Goal: Task Accomplishment & Management: Manage account settings

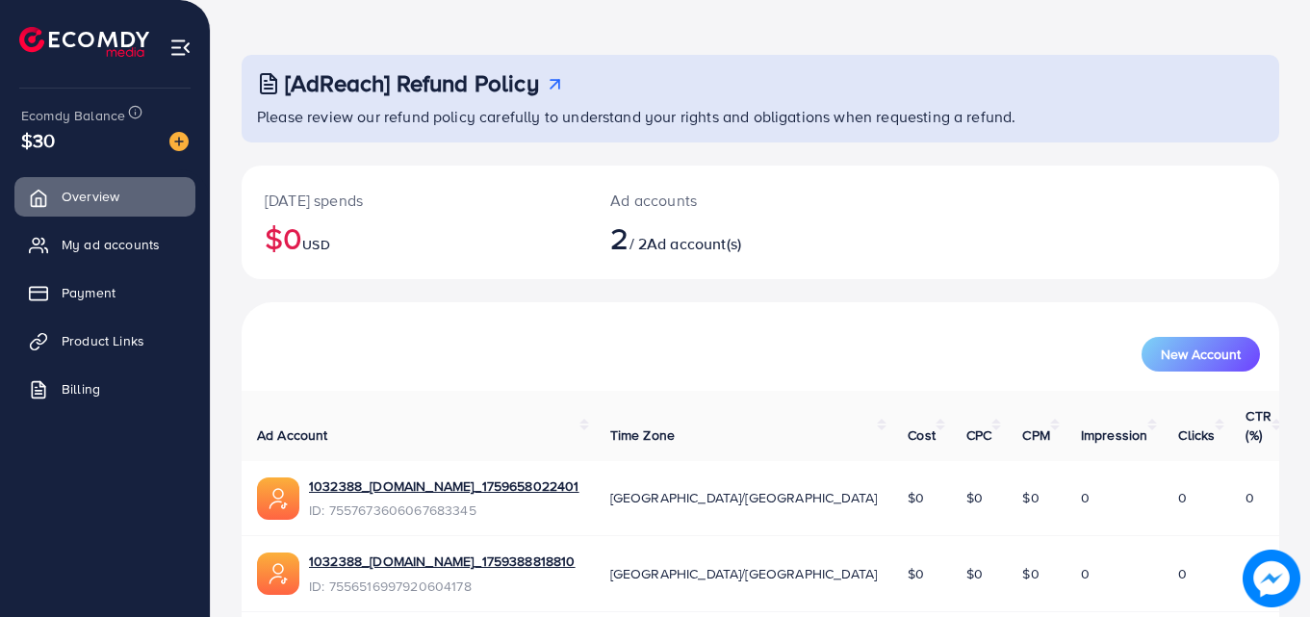
scroll to position [121, 0]
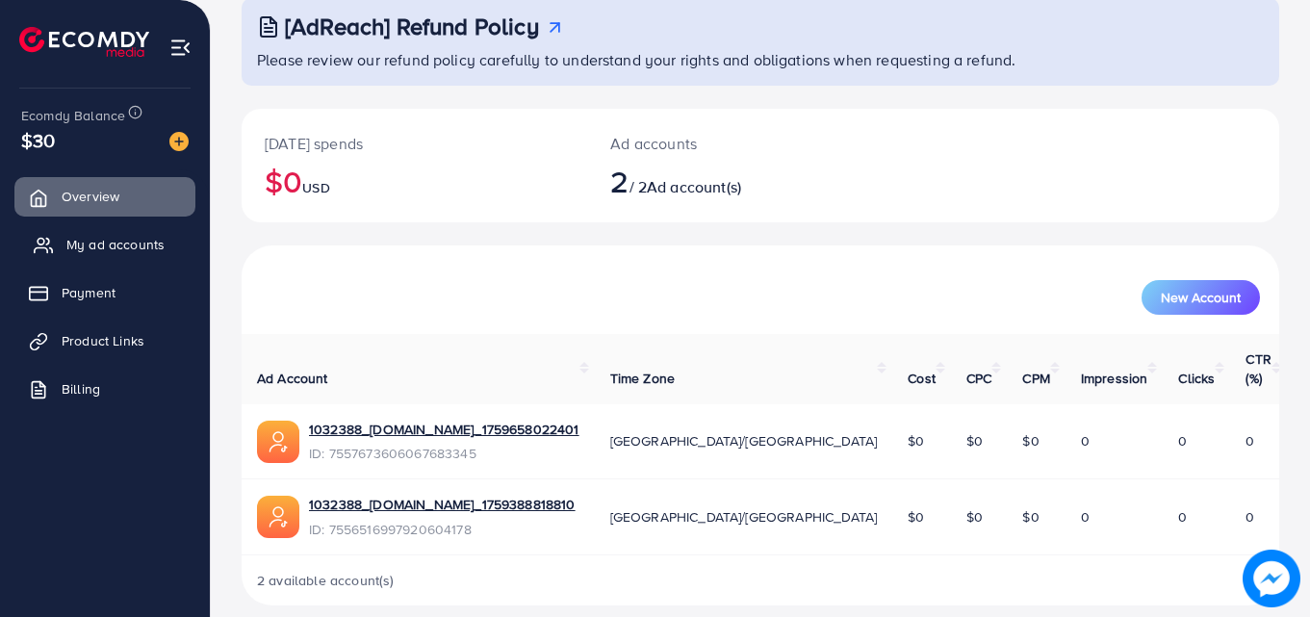
click at [81, 236] on span "My ad accounts" at bounding box center [115, 244] width 98 height 19
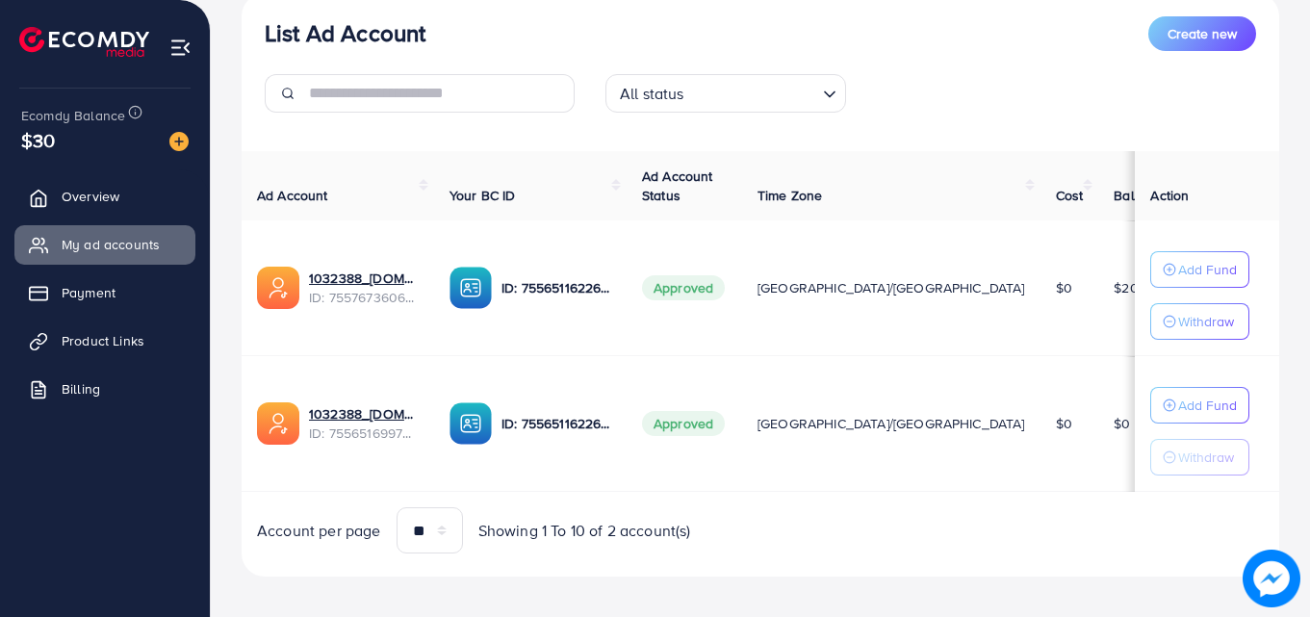
scroll to position [251, 0]
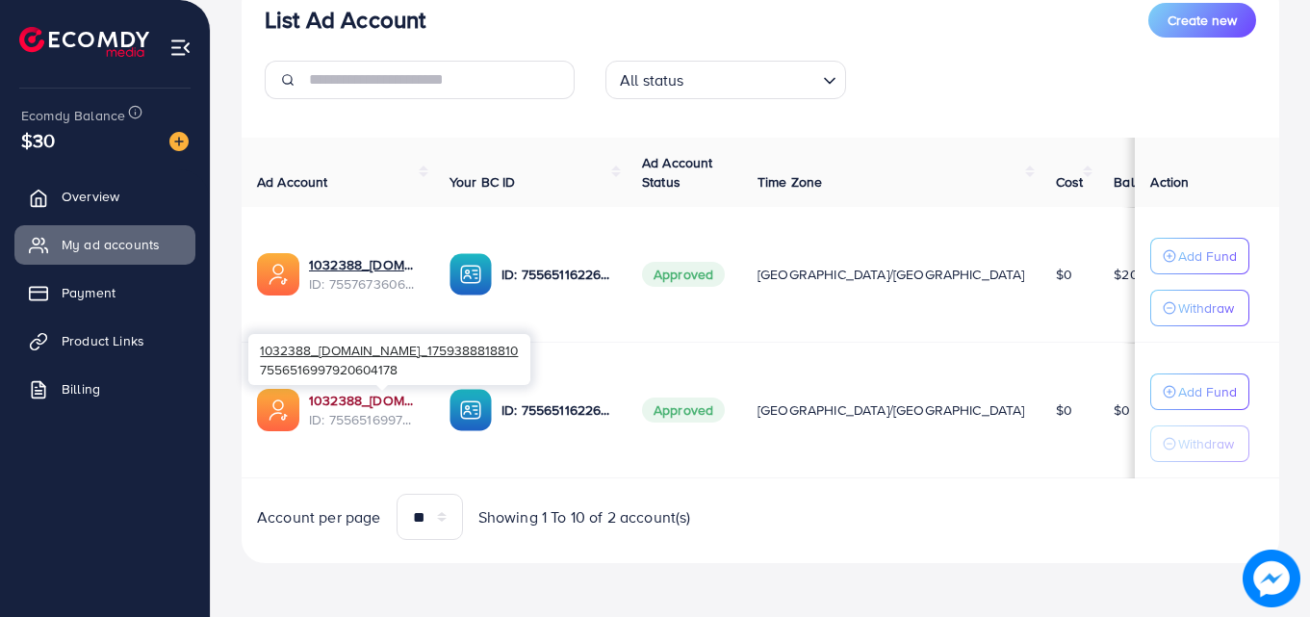
click at [383, 402] on link "1032388_[DOMAIN_NAME]_1759388818810" at bounding box center [364, 400] width 110 height 19
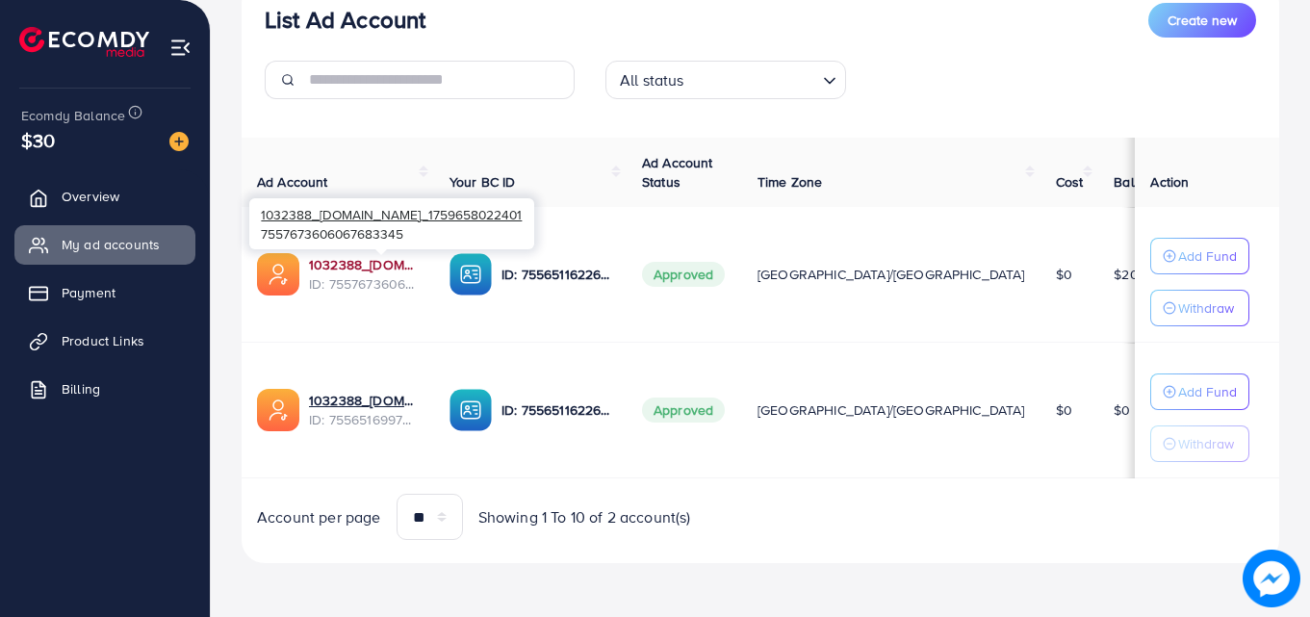
click at [390, 266] on link "1032388_[DOMAIN_NAME]_1759658022401" at bounding box center [364, 264] width 110 height 19
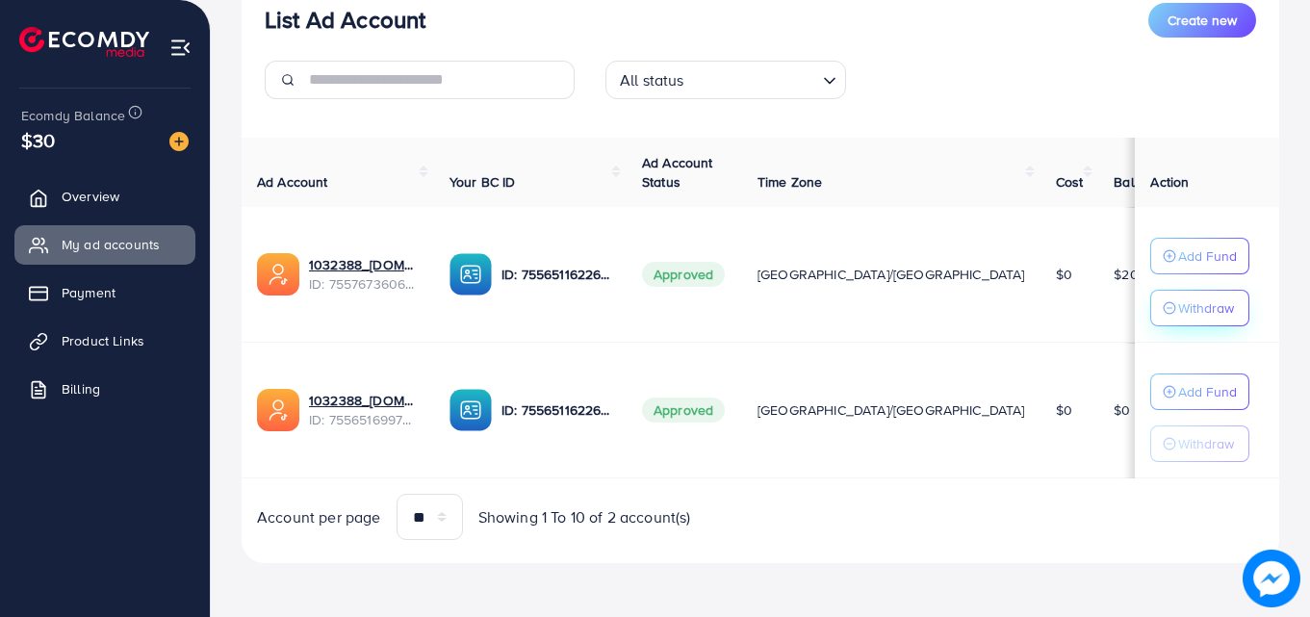
click at [1178, 308] on p "Withdraw" at bounding box center [1206, 308] width 56 height 23
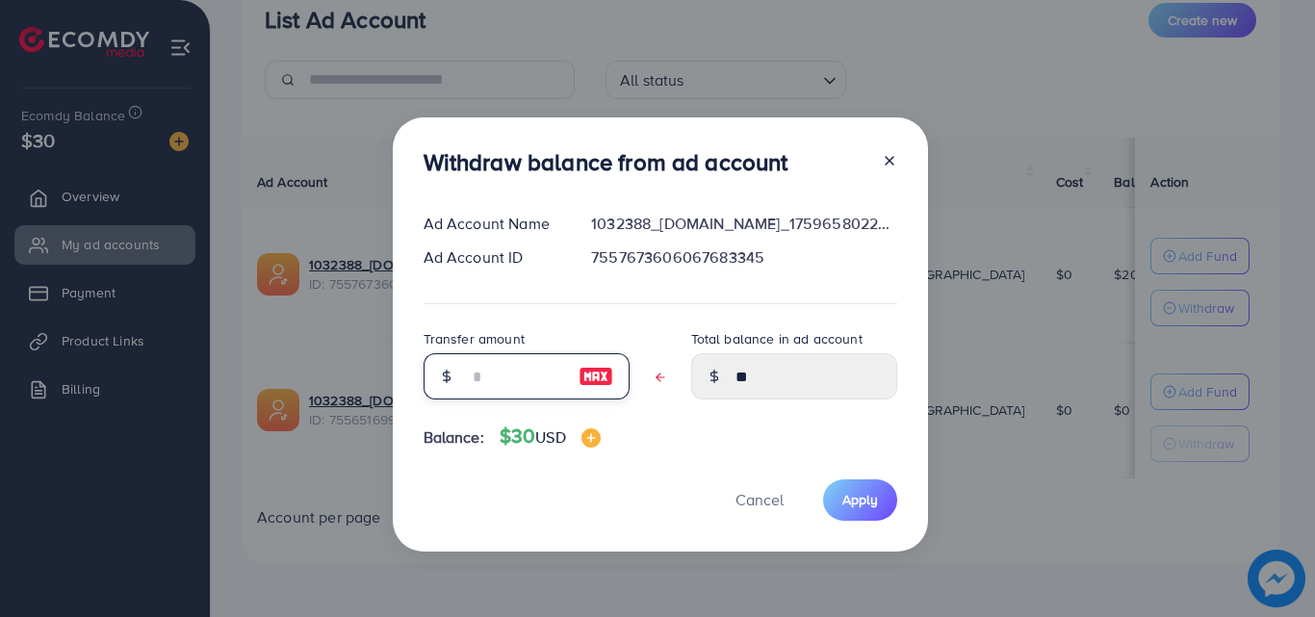
click at [531, 371] on input "text" at bounding box center [516, 376] width 96 height 46
click at [889, 167] on div at bounding box center [882, 166] width 31 height 36
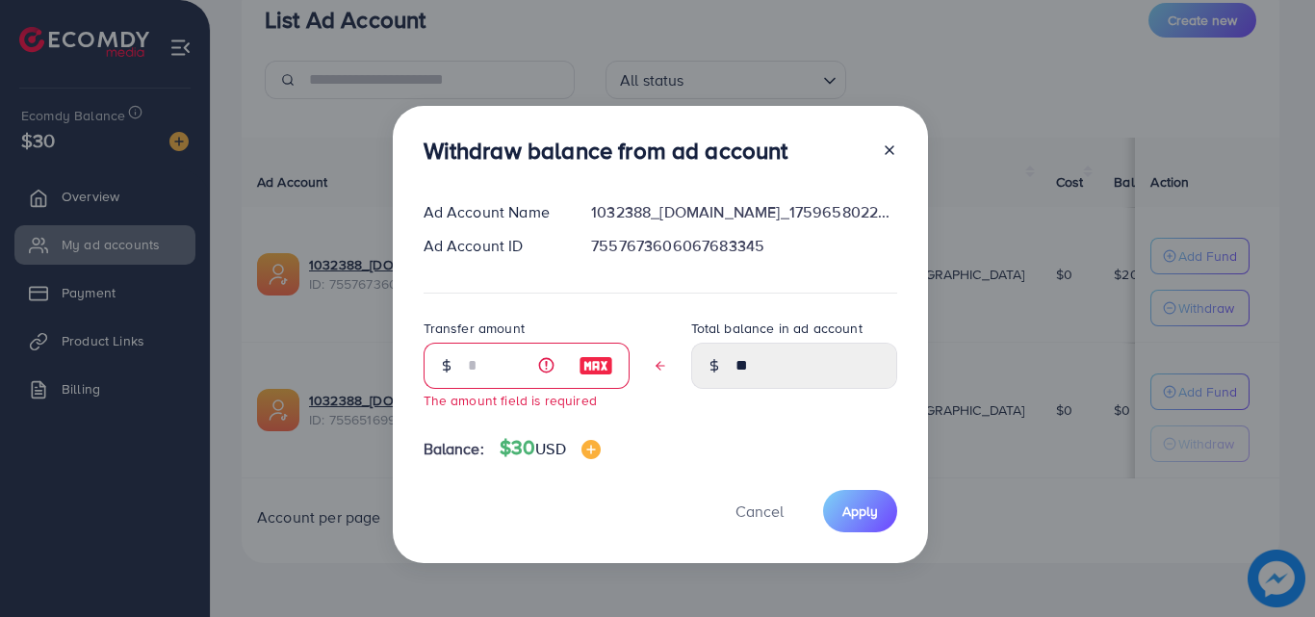
click at [882, 150] on icon at bounding box center [889, 149] width 15 height 15
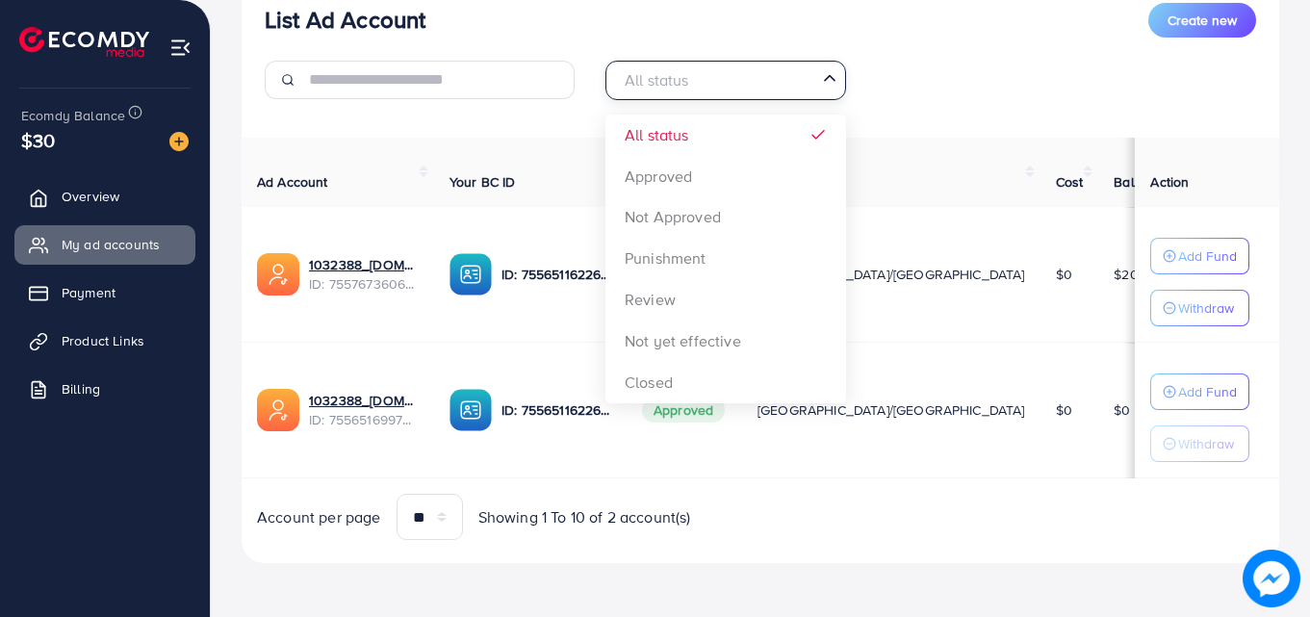
click at [717, 88] on input "Search for option" at bounding box center [714, 80] width 201 height 30
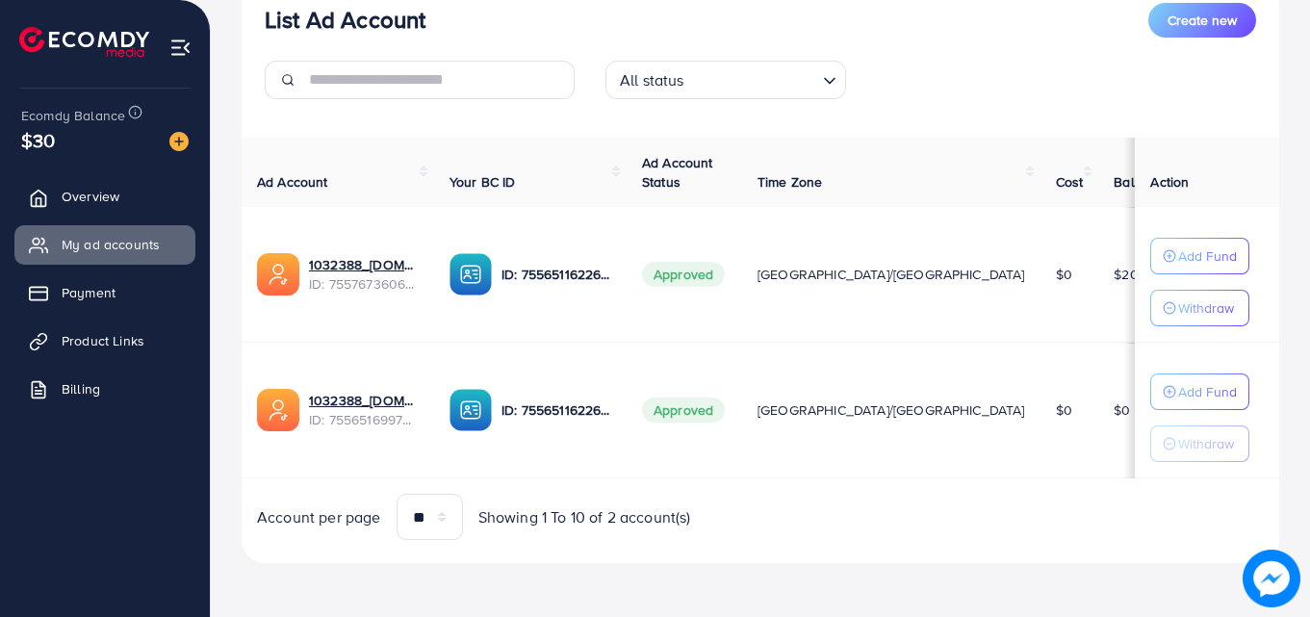
click at [727, 37] on div "List Ad Account Create new" at bounding box center [761, 20] width 992 height 35
click at [1178, 316] on p "Withdraw" at bounding box center [1206, 308] width 56 height 23
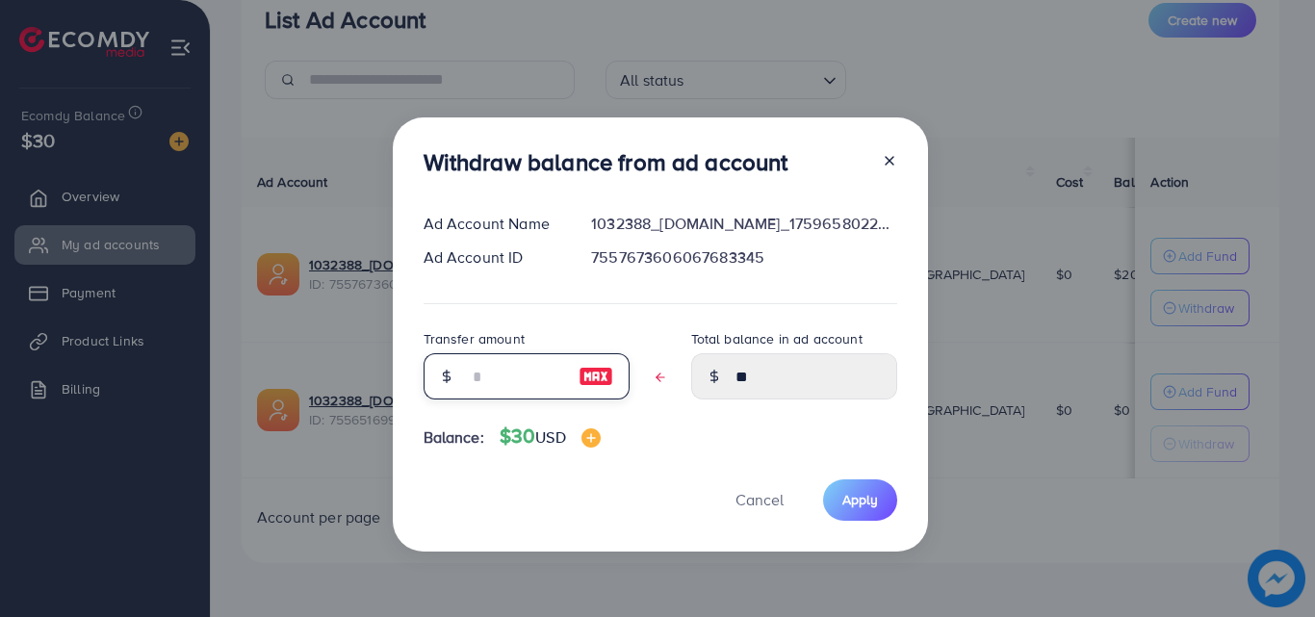
click at [501, 373] on input "text" at bounding box center [516, 376] width 96 height 46
type input "*"
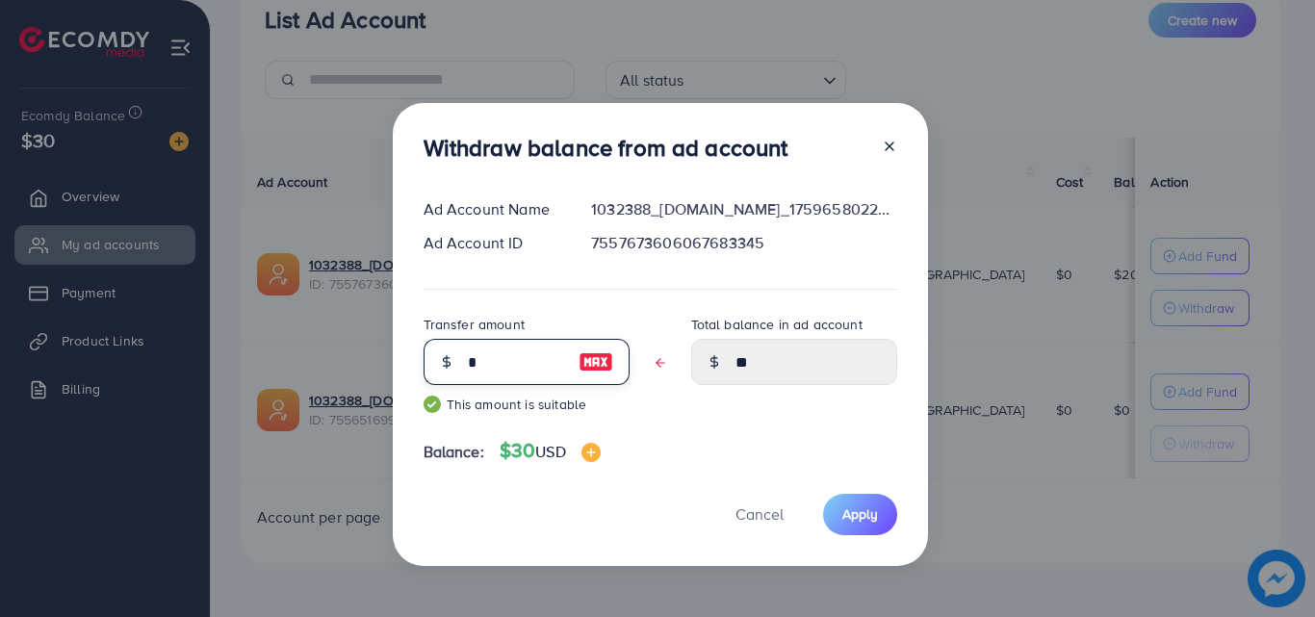
type input "*****"
type input "**"
type input "****"
type input "**"
click at [839, 520] on button "Apply" at bounding box center [860, 514] width 74 height 41
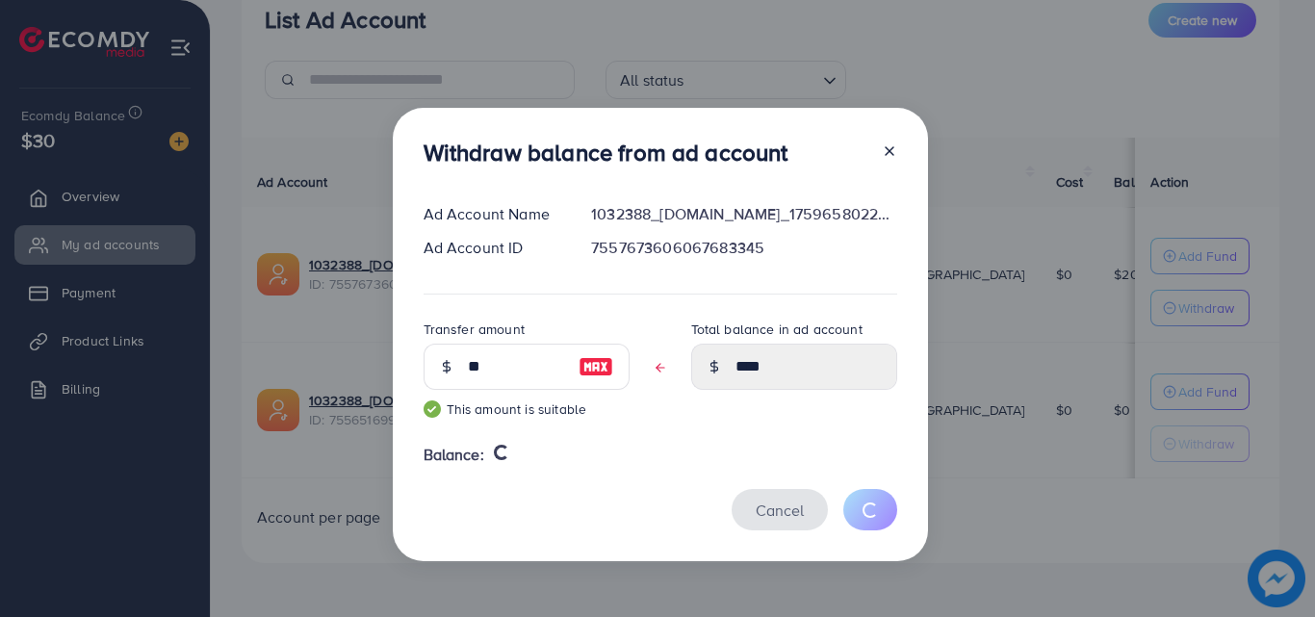
type input "**"
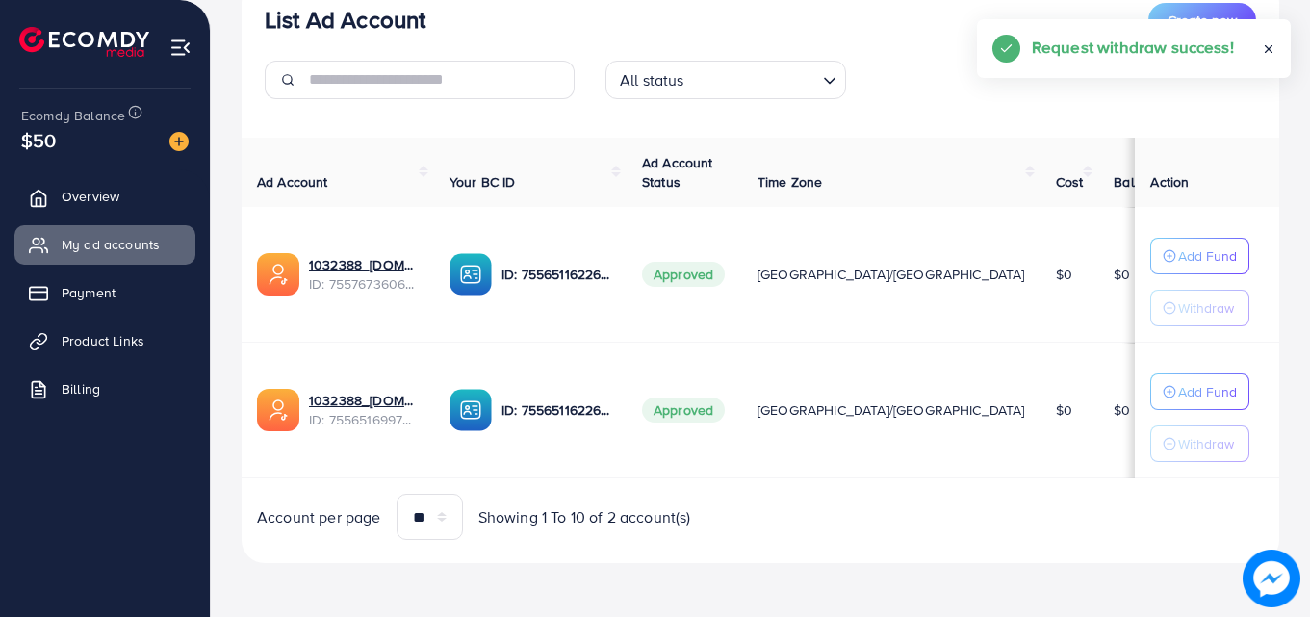
click at [774, 516] on div "Ad Account Your BC ID Ad Account Status Time Zone Cost Balance Action 1032388_[…" at bounding box center [761, 339] width 1038 height 403
click at [1178, 391] on p "Add Fund" at bounding box center [1207, 391] width 59 height 23
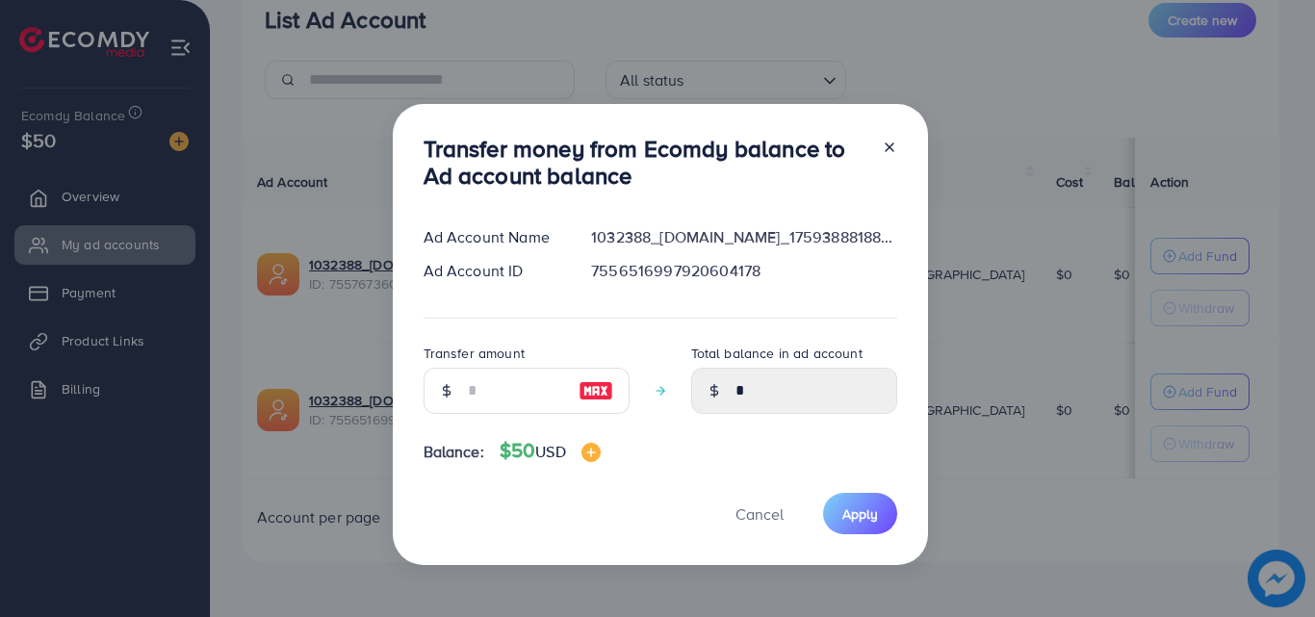
click at [456, 397] on div at bounding box center [446, 391] width 45 height 46
click at [471, 393] on input "number" at bounding box center [516, 391] width 96 height 46
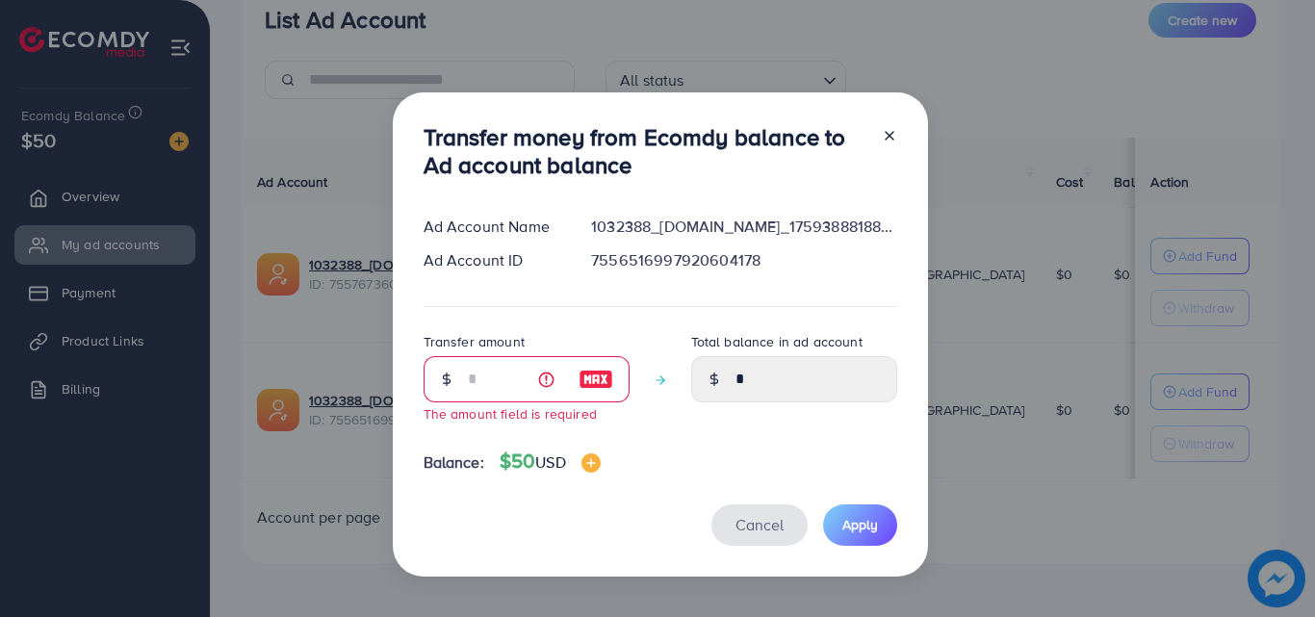
click at [752, 513] on button "Cancel" at bounding box center [760, 525] width 96 height 41
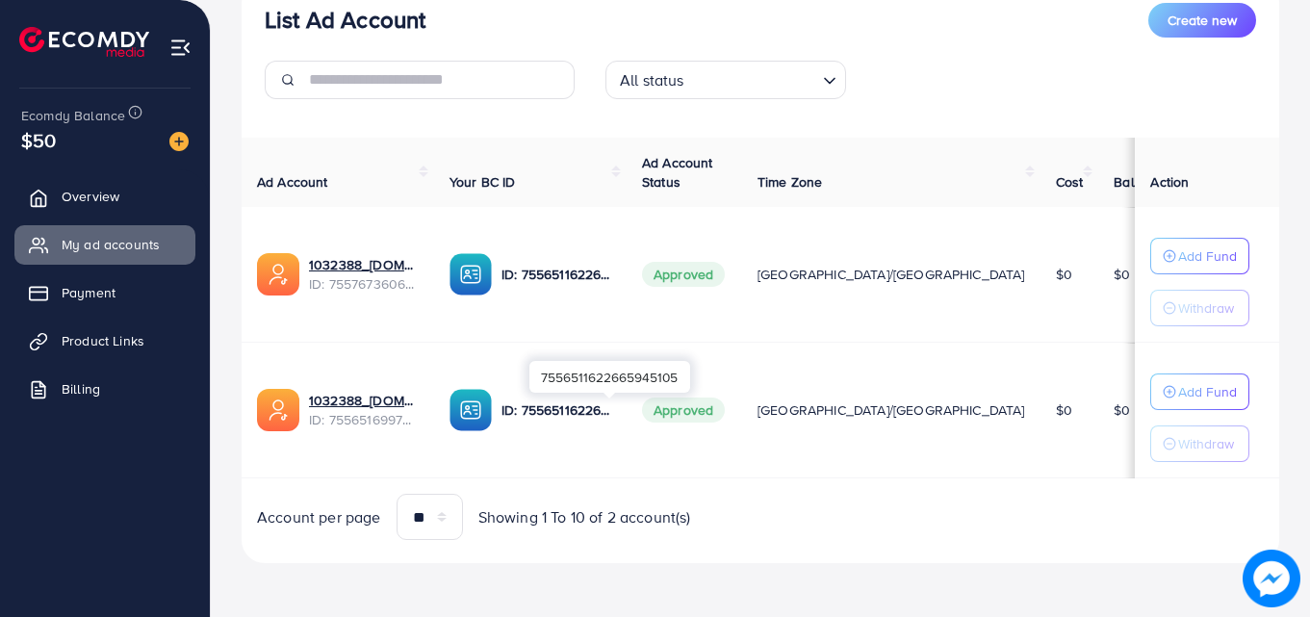
click at [597, 416] on p "ID: 7556511622665945105" at bounding box center [557, 410] width 110 height 23
click at [1178, 392] on p "Add Fund" at bounding box center [1207, 391] width 59 height 23
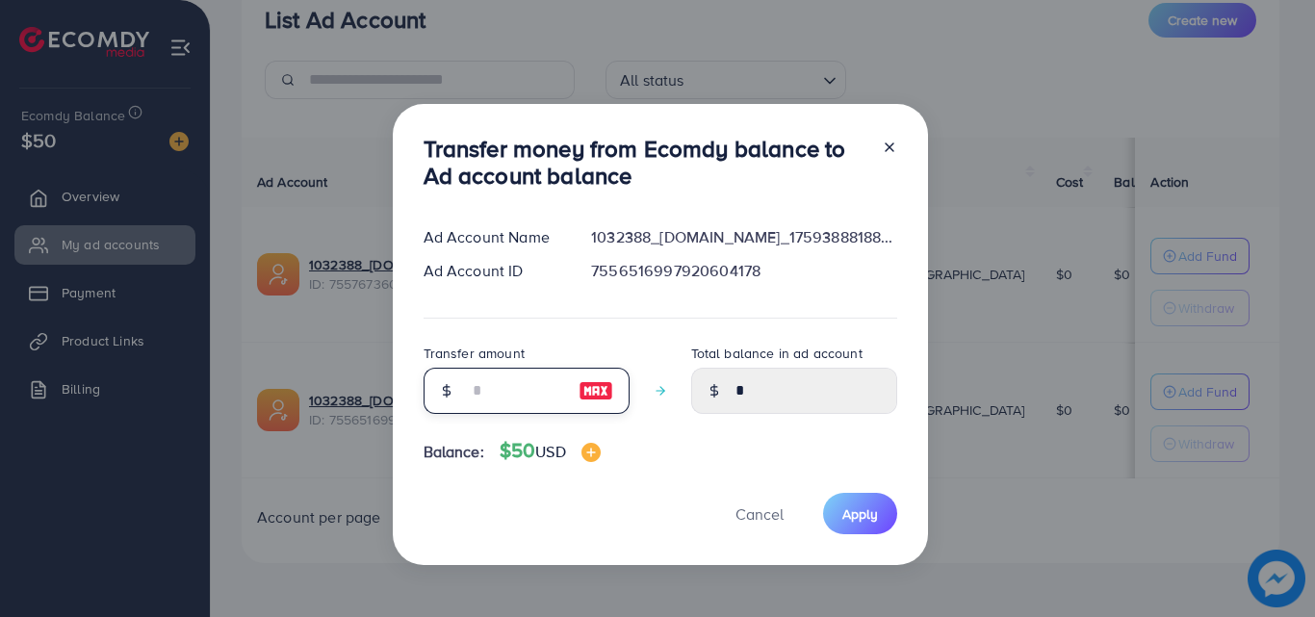
click at [485, 391] on input "number" at bounding box center [516, 391] width 96 height 46
click at [489, 398] on input "number" at bounding box center [516, 391] width 96 height 46
click at [299, 459] on div "Transfer money from Ecomdy balance to Ad account balance Ad Account Name 103238…" at bounding box center [657, 308] width 1315 height 617
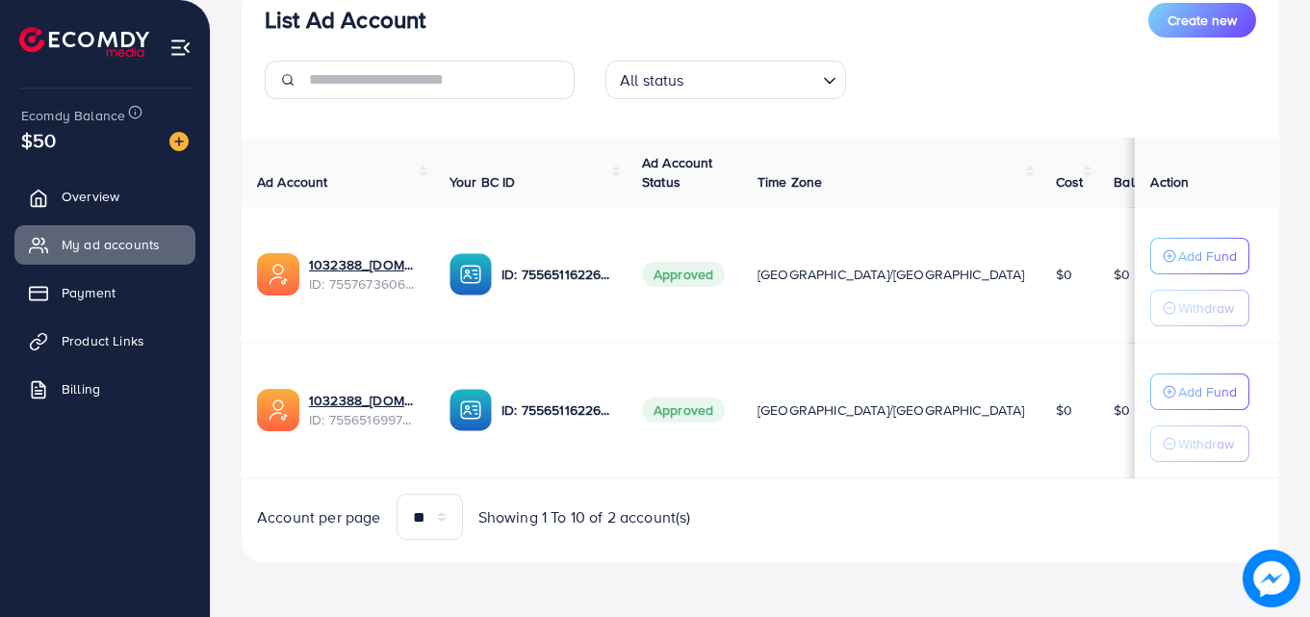
drag, startPoint x: 337, startPoint y: 416, endPoint x: 41, endPoint y: 552, distance: 325.3
drag, startPoint x: 41, startPoint y: 552, endPoint x: 609, endPoint y: 222, distance: 656.6
click at [609, 222] on td "ID: 7556511622665945105" at bounding box center [530, 275] width 193 height 136
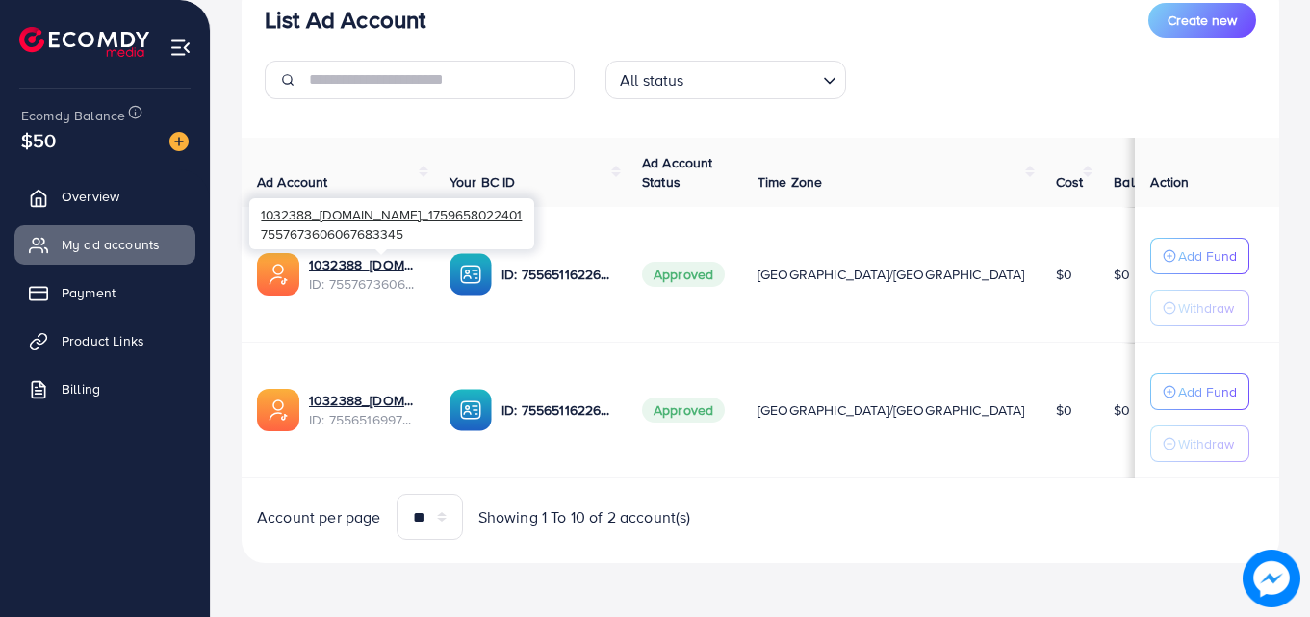
click at [411, 285] on span "ID: 7557673606067683345" at bounding box center [364, 283] width 110 height 19
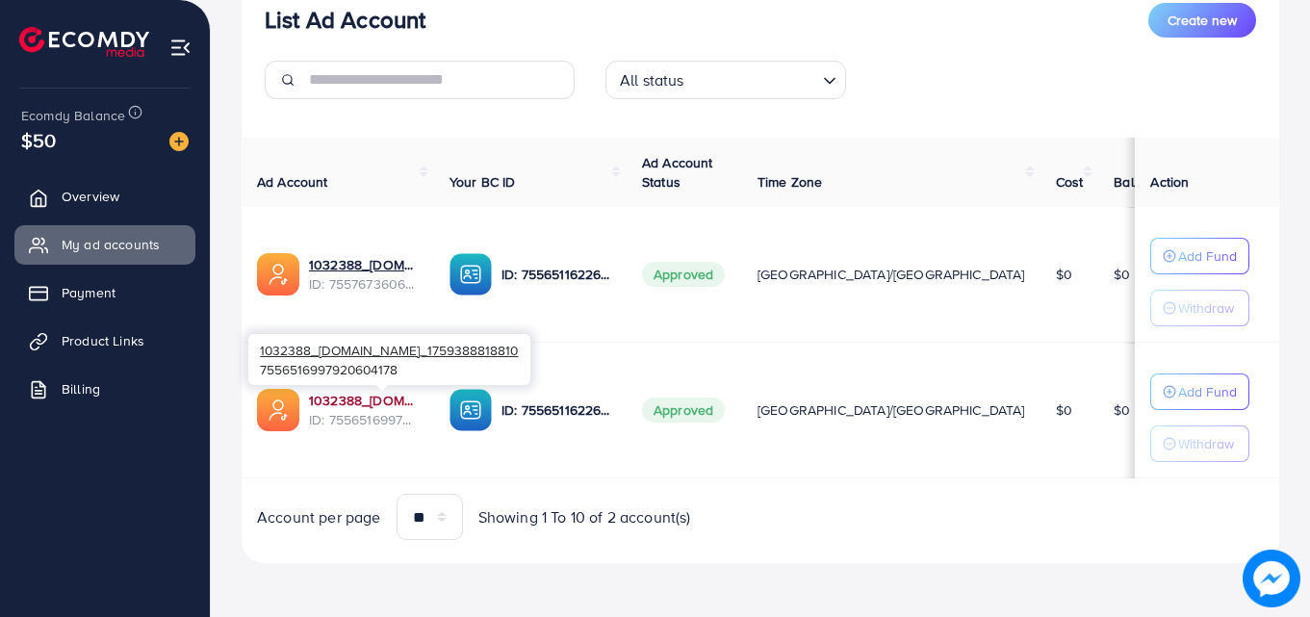
click at [369, 409] on link "1032388_[DOMAIN_NAME]_1759388818810" at bounding box center [364, 400] width 110 height 19
click at [354, 395] on link "1032388_[DOMAIN_NAME]_1759388818810" at bounding box center [364, 400] width 110 height 19
click at [377, 403] on link "1032388_[DOMAIN_NAME]_1759388818810" at bounding box center [364, 400] width 110 height 19
click at [332, 395] on link "1032388_[DOMAIN_NAME]_1759388818810" at bounding box center [364, 400] width 110 height 19
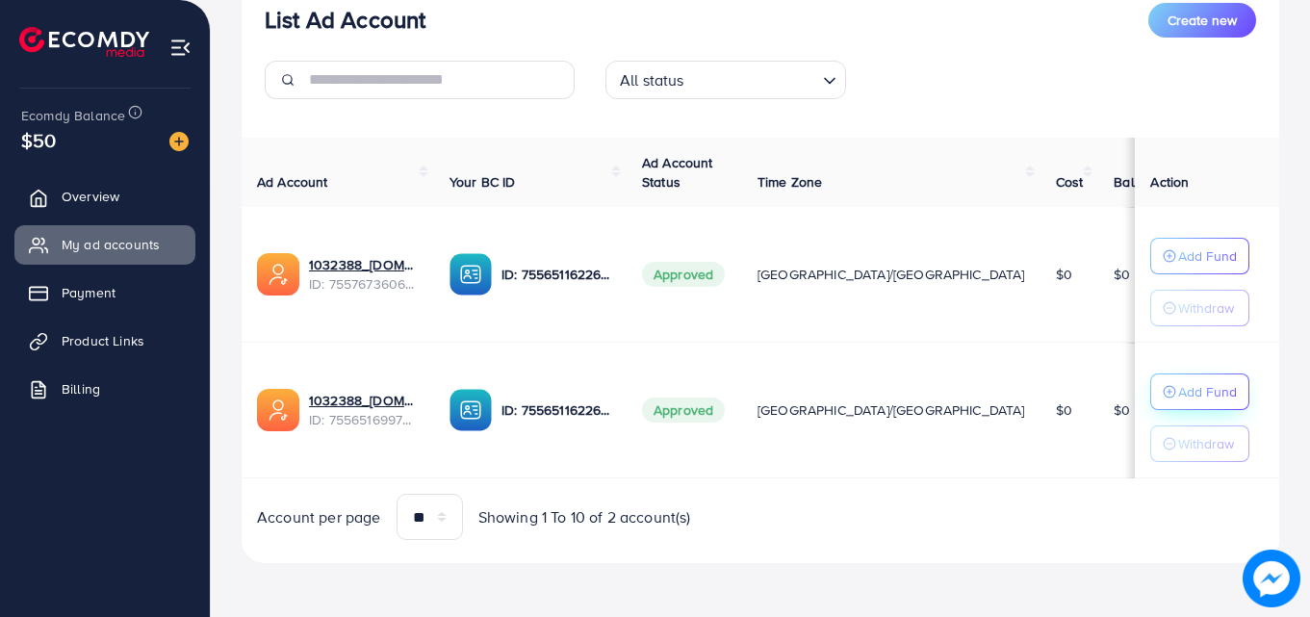
click at [1178, 391] on p "Add Fund" at bounding box center [1207, 391] width 59 height 23
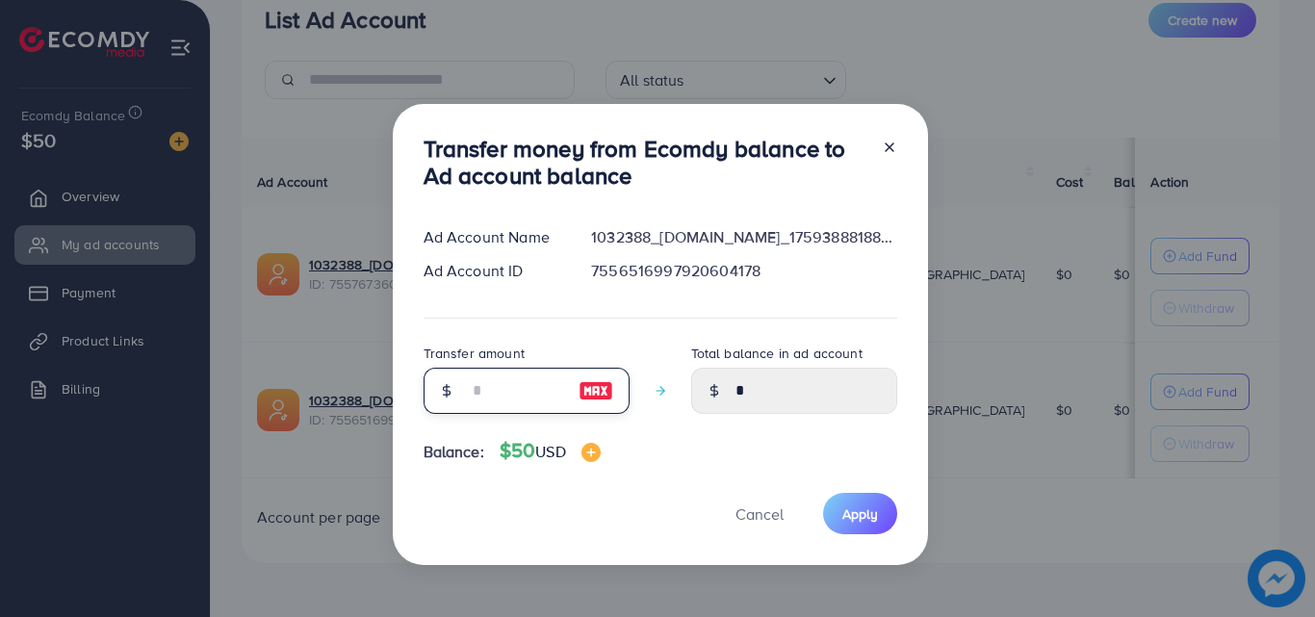
click at [500, 397] on input "number" at bounding box center [516, 391] width 96 height 46
type input "*"
type input "****"
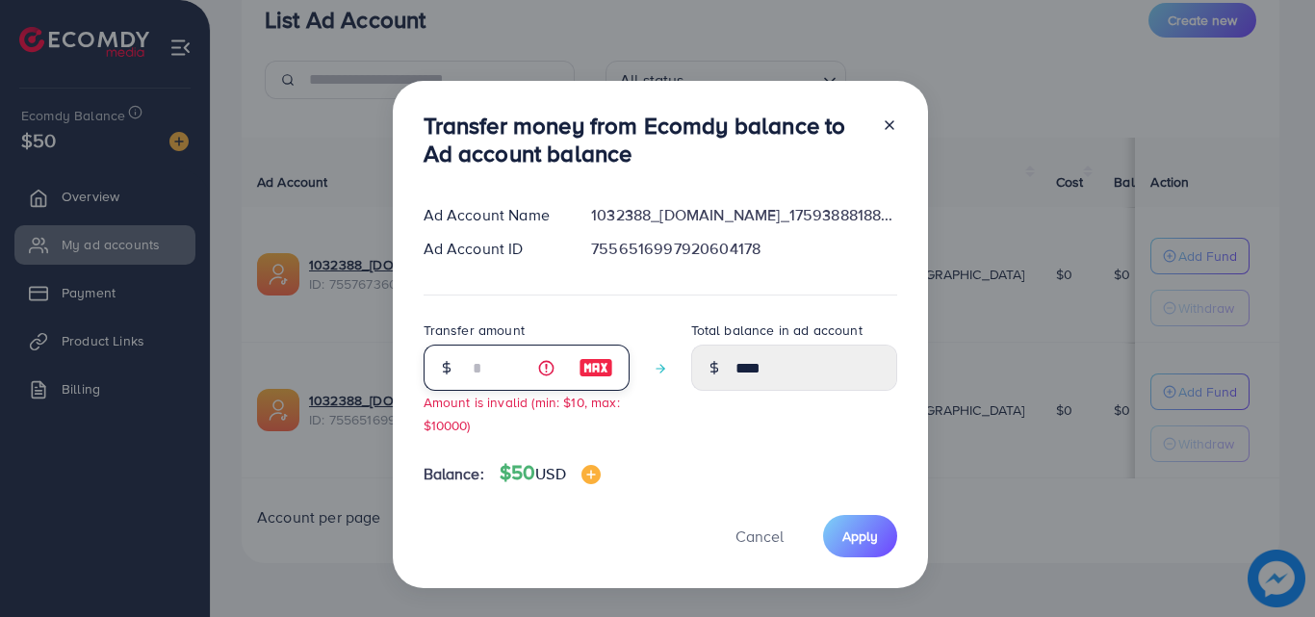
type input "**"
type input "*****"
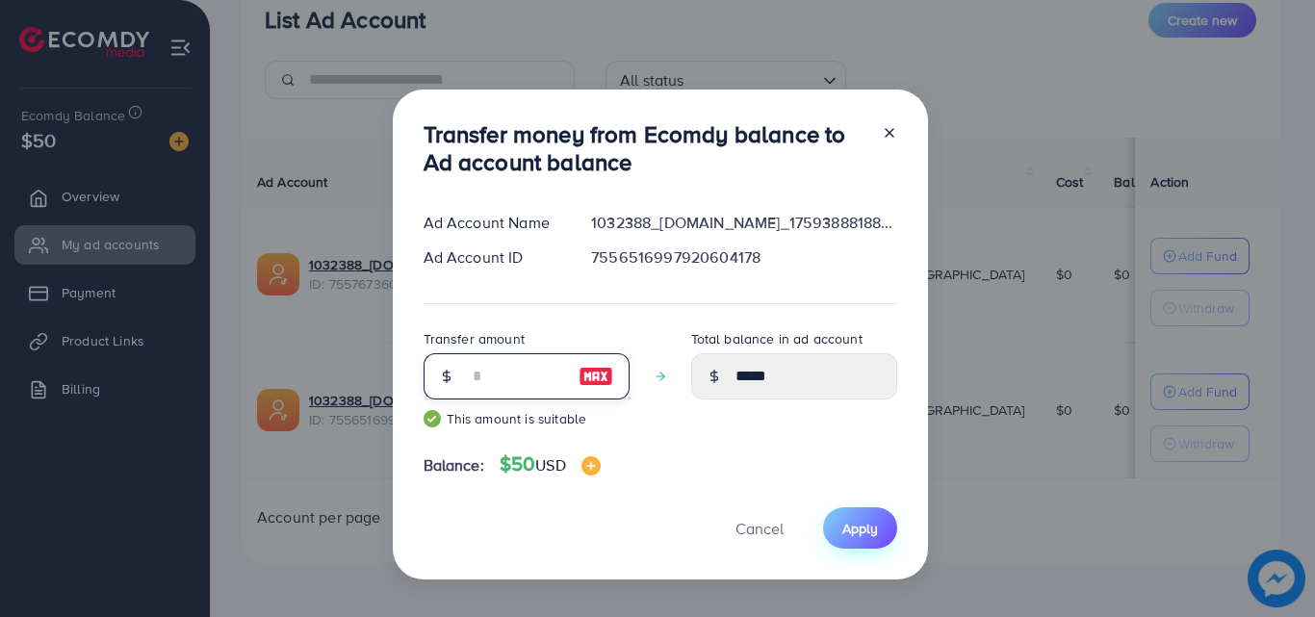
type input "**"
click at [863, 532] on span "Apply" at bounding box center [860, 528] width 36 height 19
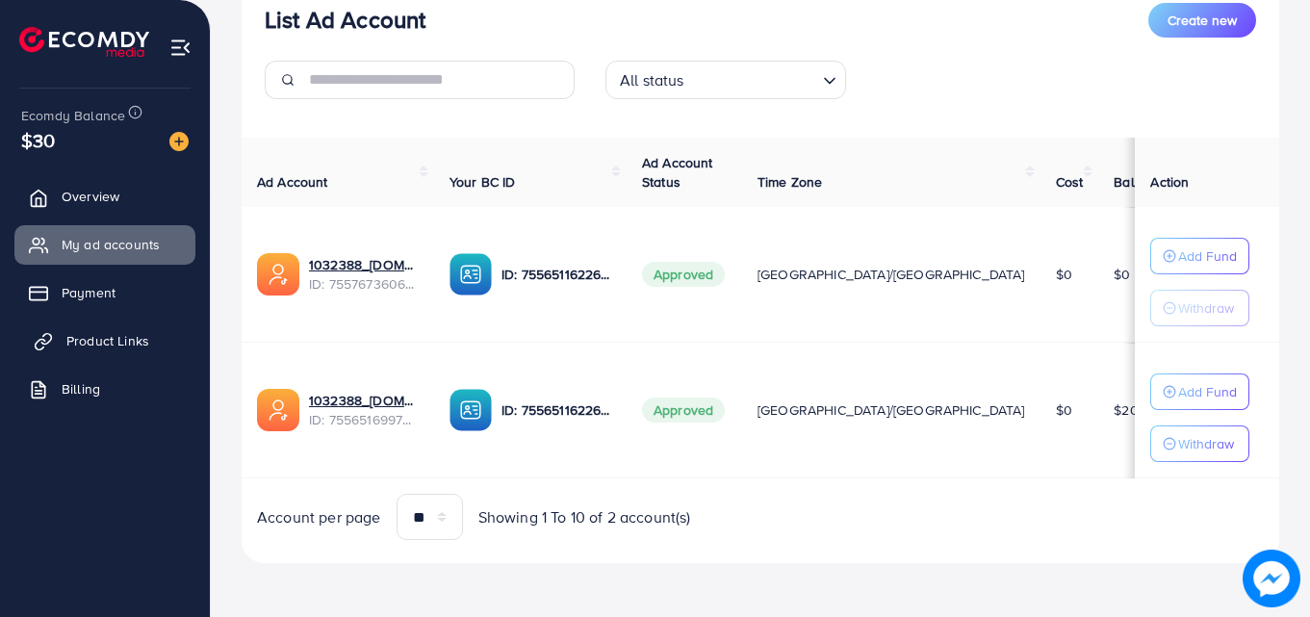
click at [101, 340] on span "Product Links" at bounding box center [107, 340] width 83 height 19
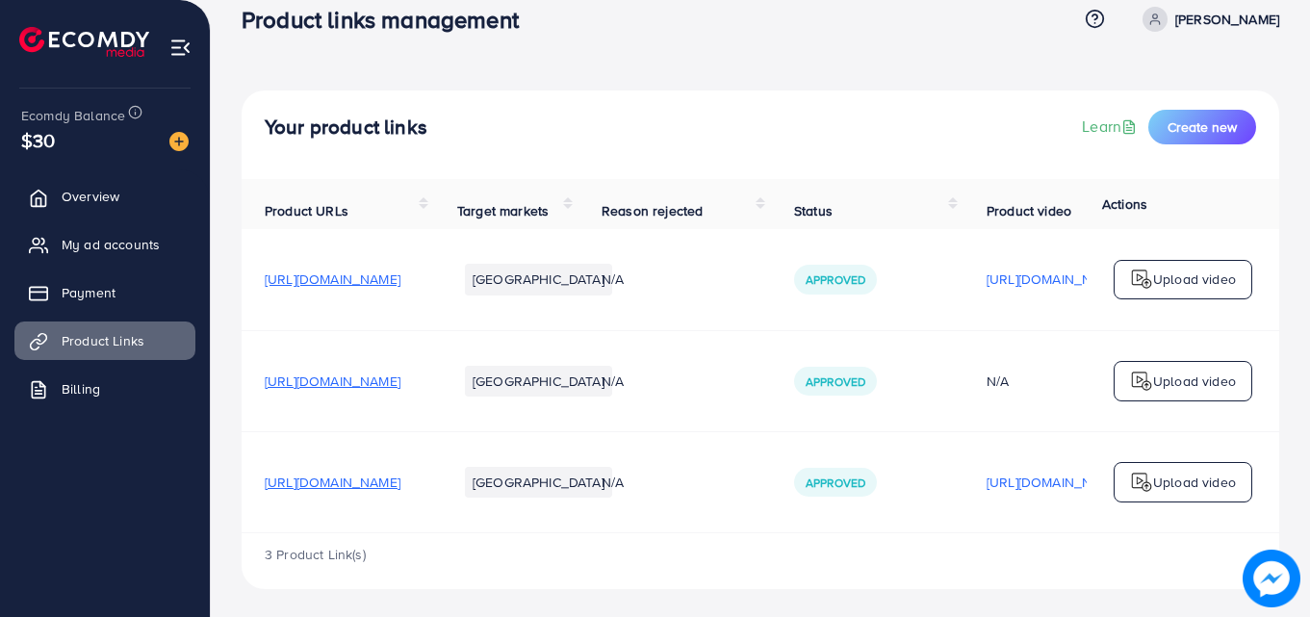
scroll to position [43, 0]
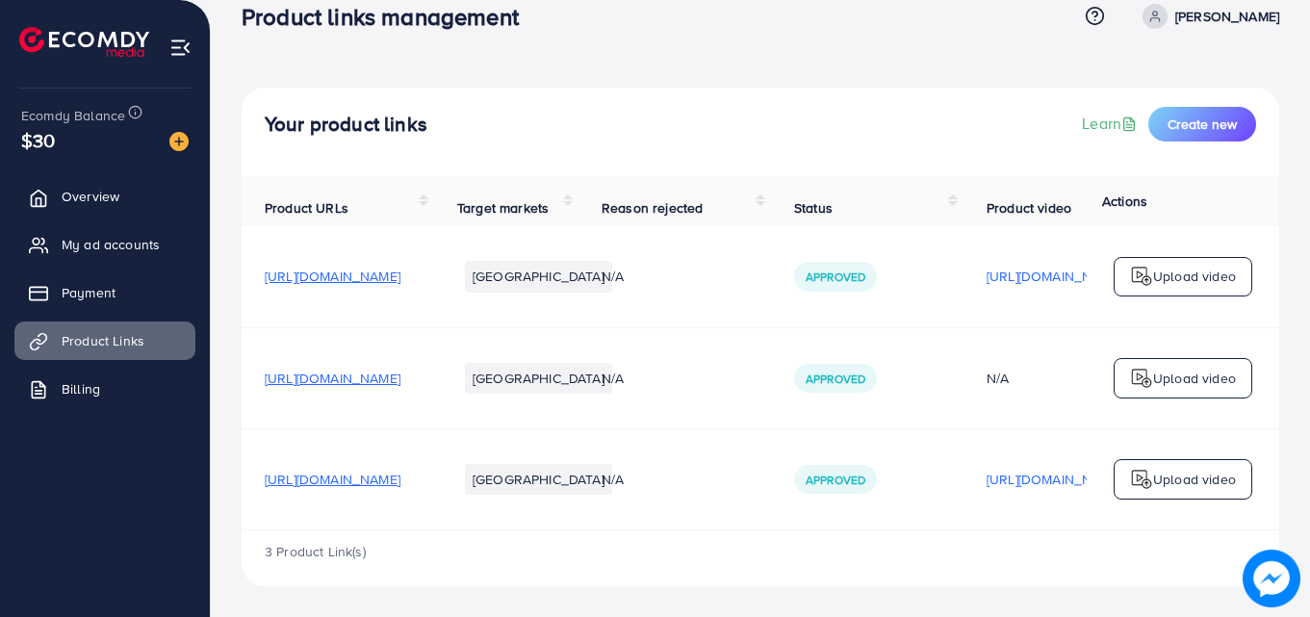
drag, startPoint x: 467, startPoint y: 524, endPoint x: 535, endPoint y: 526, distance: 68.4
click at [541, 529] on div "Product URLs Target markets Reason rejected Status Product video Status video A…" at bounding box center [761, 353] width 1038 height 354
click at [434, 428] on td "[URL][DOMAIN_NAME]" at bounding box center [338, 478] width 193 height 101
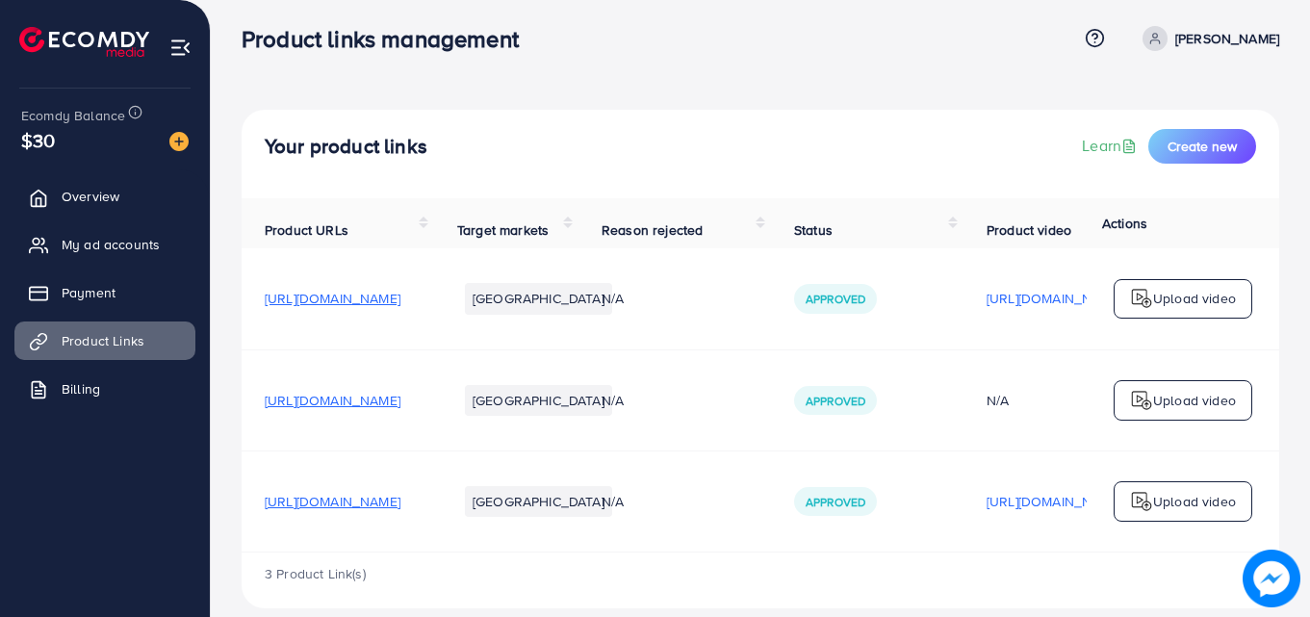
scroll to position [0, 0]
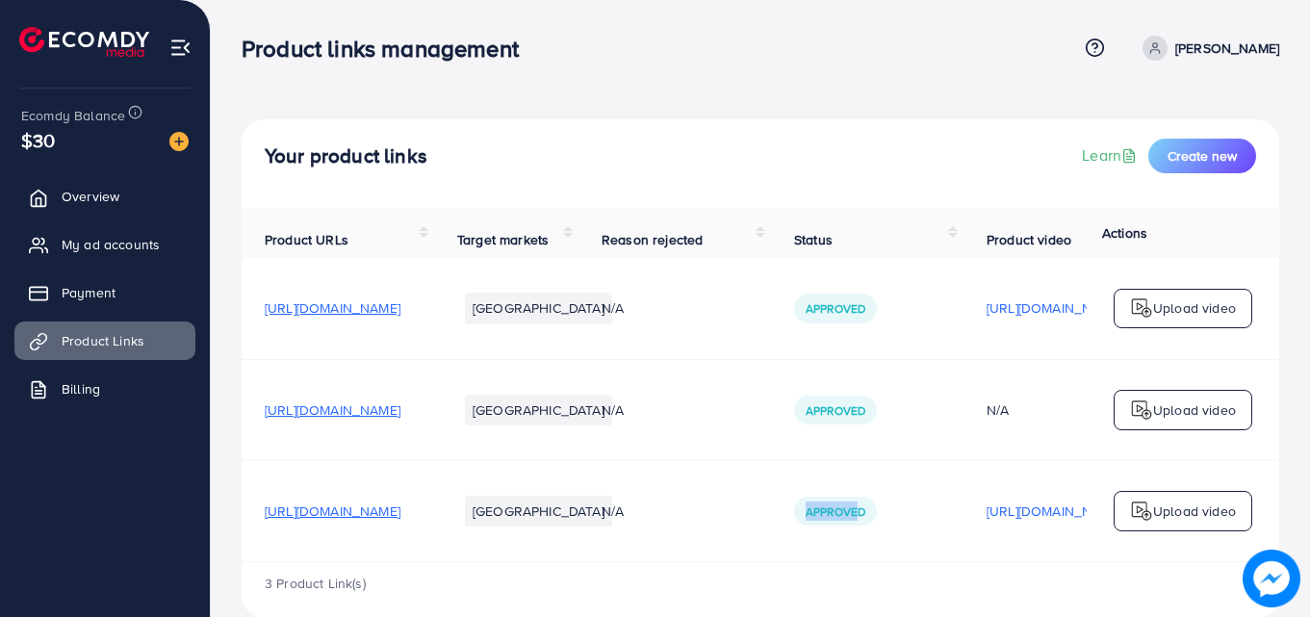
click at [964, 561] on td "Approved" at bounding box center [867, 510] width 193 height 101
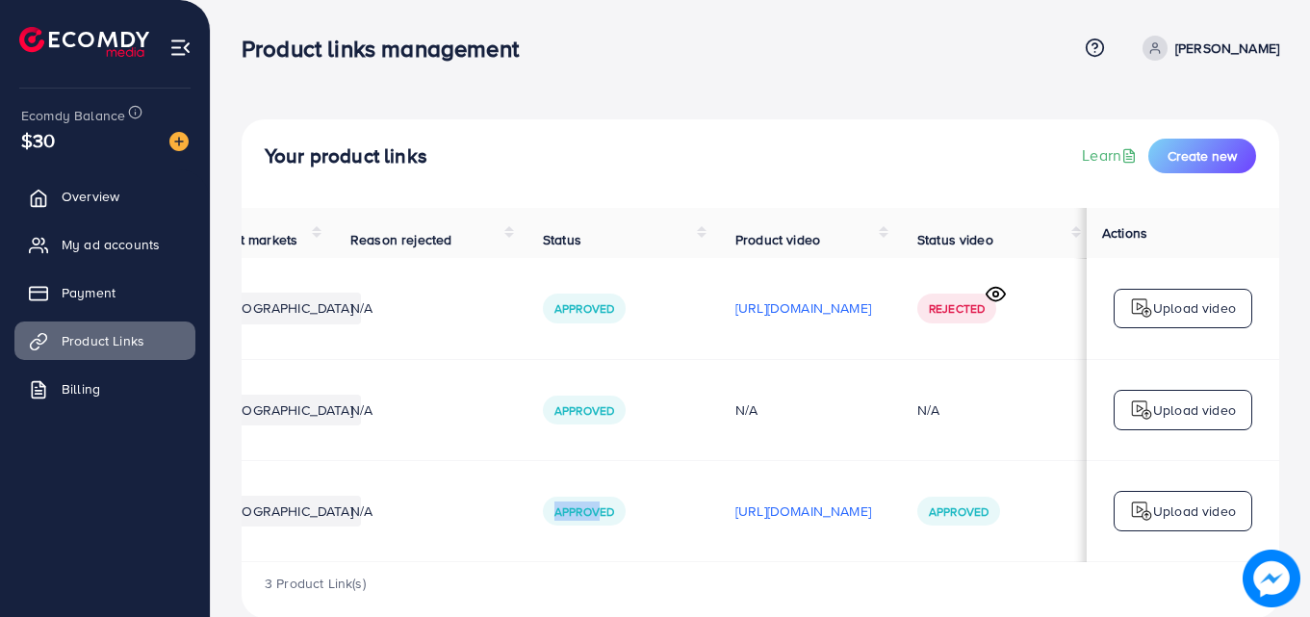
scroll to position [0, 487]
click at [750, 517] on p "[URL][DOMAIN_NAME]" at bounding box center [804, 511] width 136 height 23
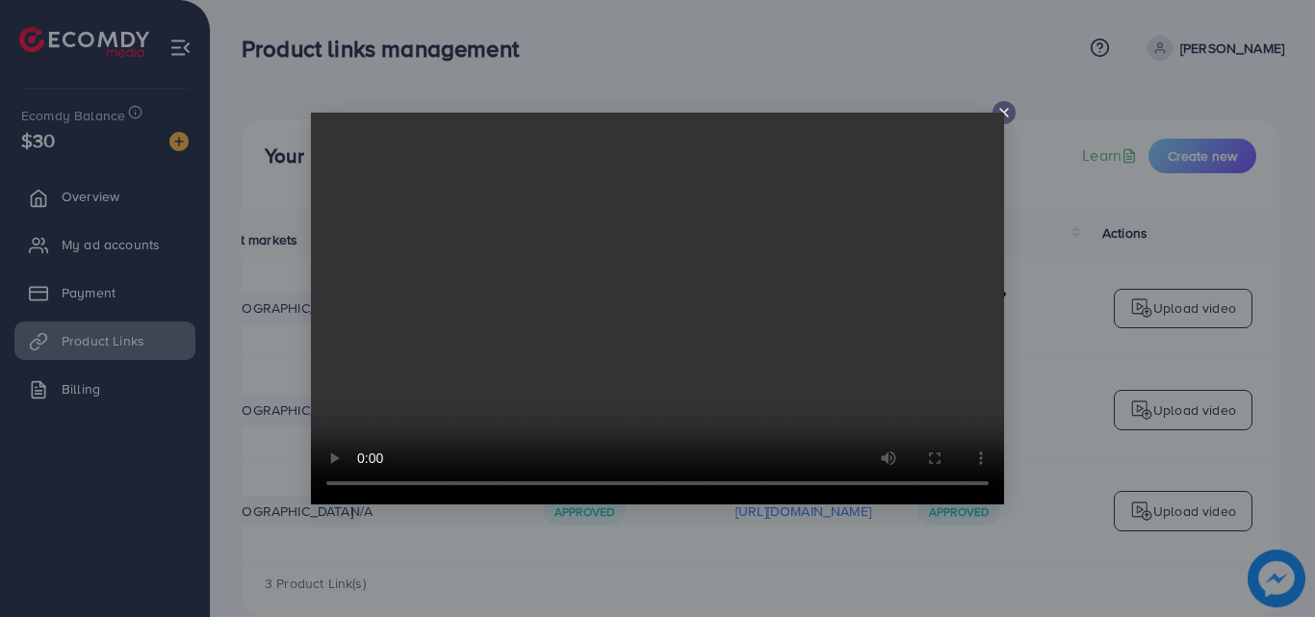
click at [1002, 115] on video at bounding box center [657, 309] width 693 height 392
click at [1005, 111] on icon at bounding box center [1004, 112] width 15 height 15
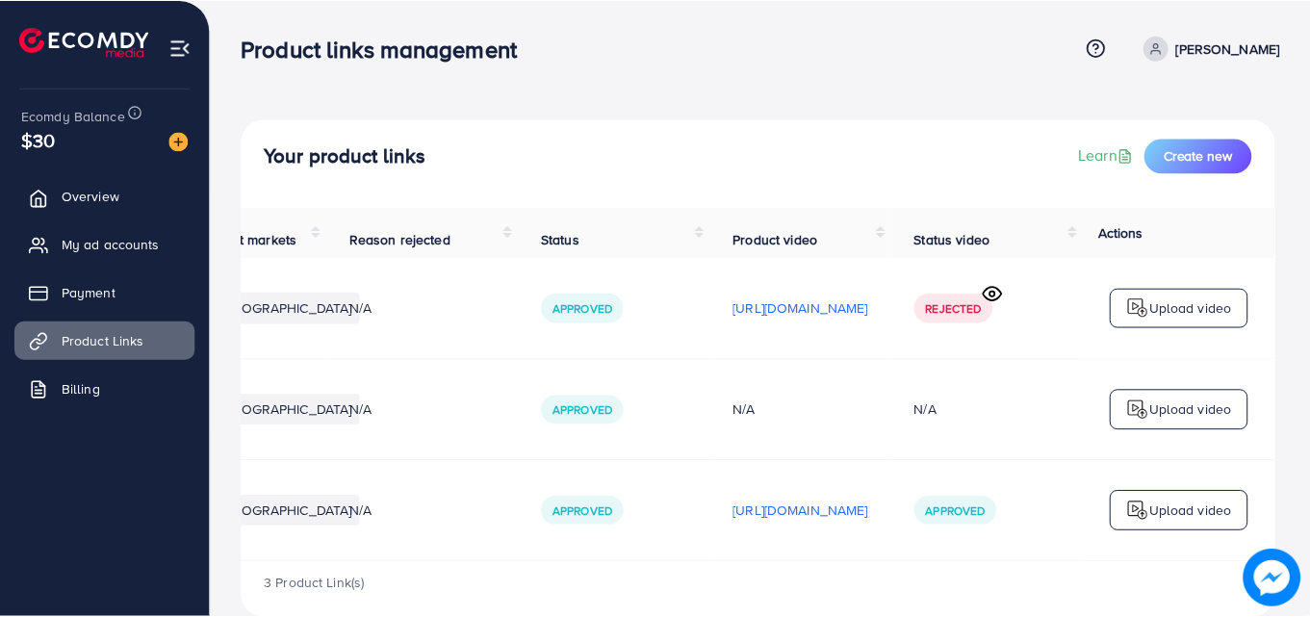
scroll to position [0, 482]
